Goal: Transaction & Acquisition: Download file/media

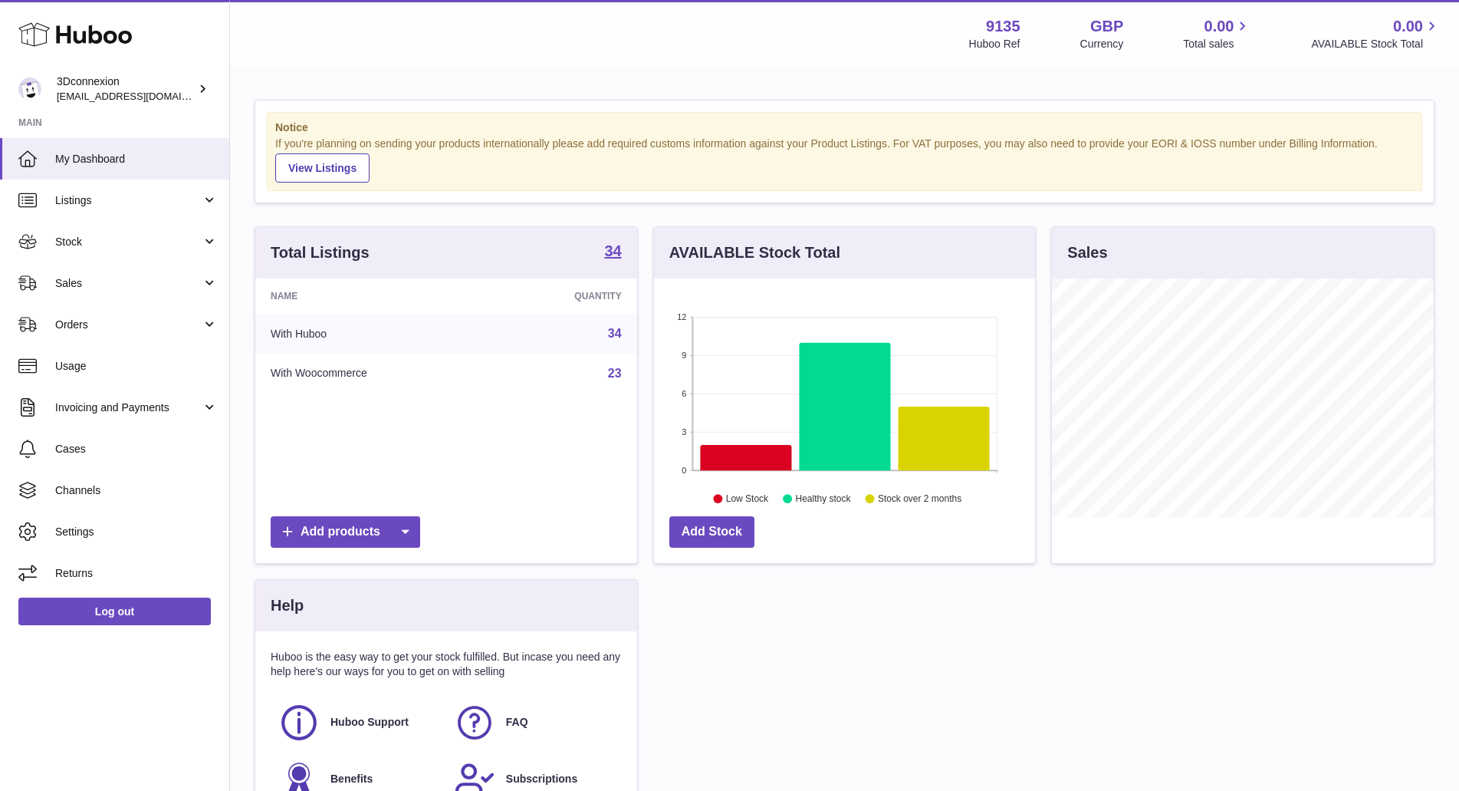
scroll to position [239, 381]
click at [61, 242] on span "Stock" at bounding box center [128, 242] width 146 height 15
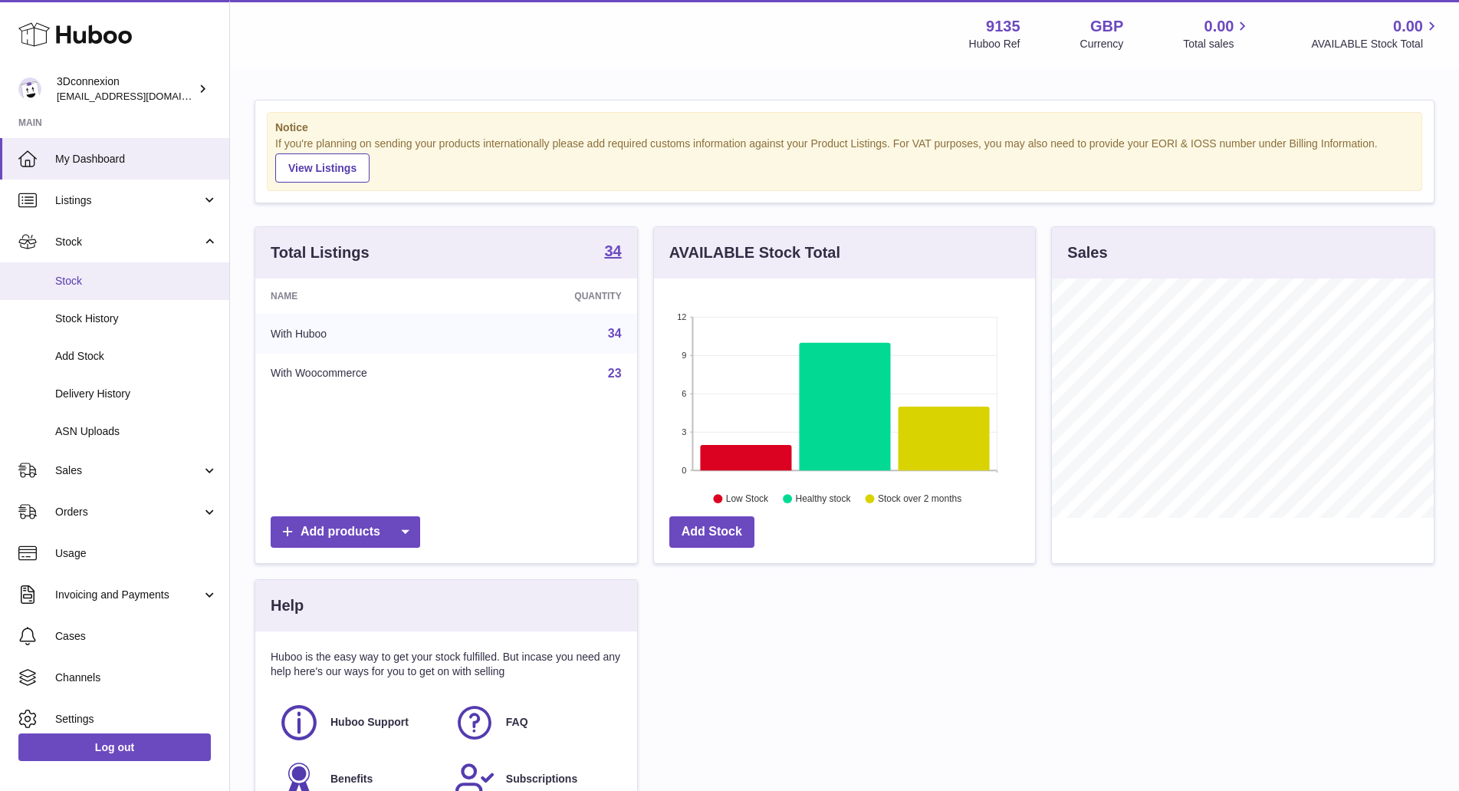
click at [82, 277] on span "Stock" at bounding box center [136, 281] width 163 height 15
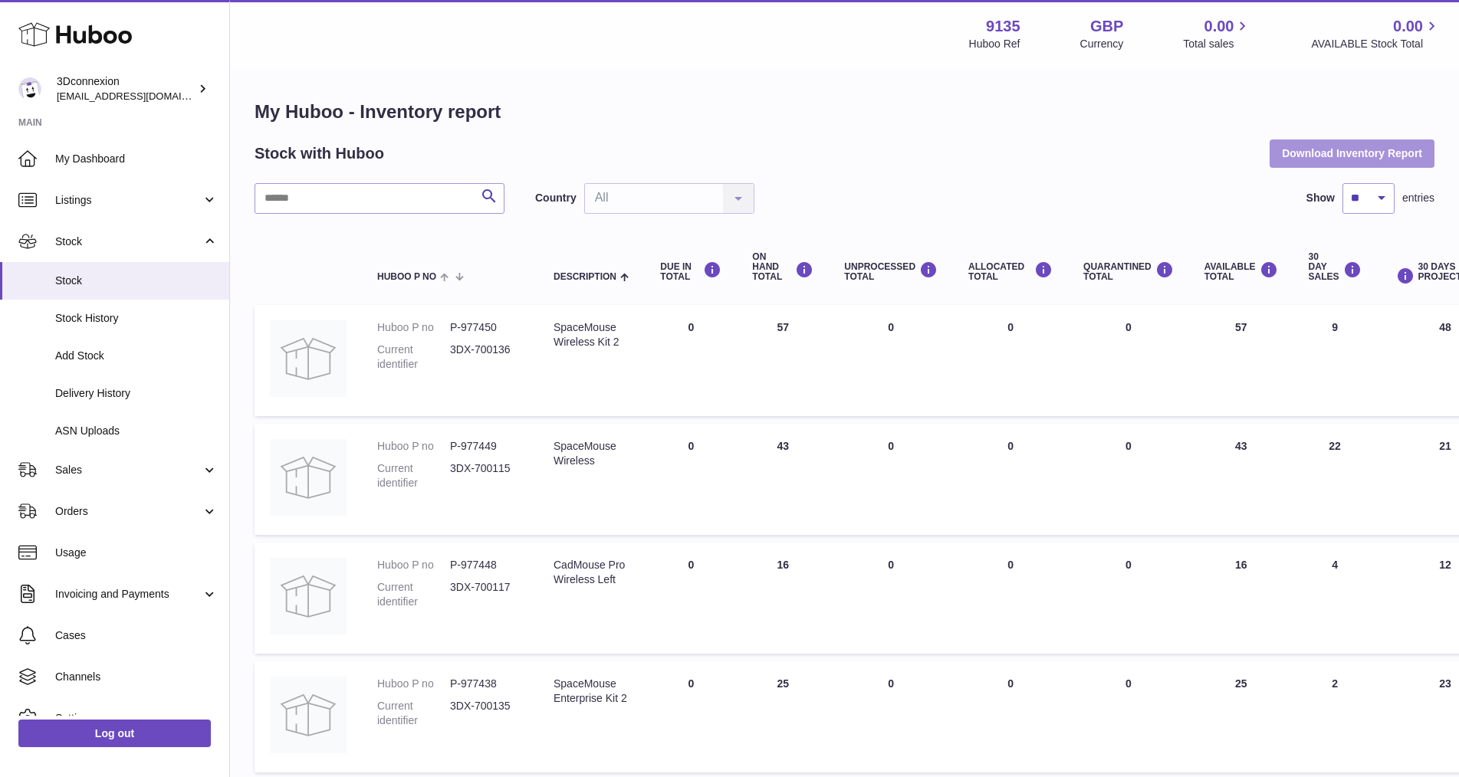
click at [1343, 153] on button "Download Inventory Report" at bounding box center [1352, 154] width 165 height 28
